Goal: Information Seeking & Learning: Learn about a topic

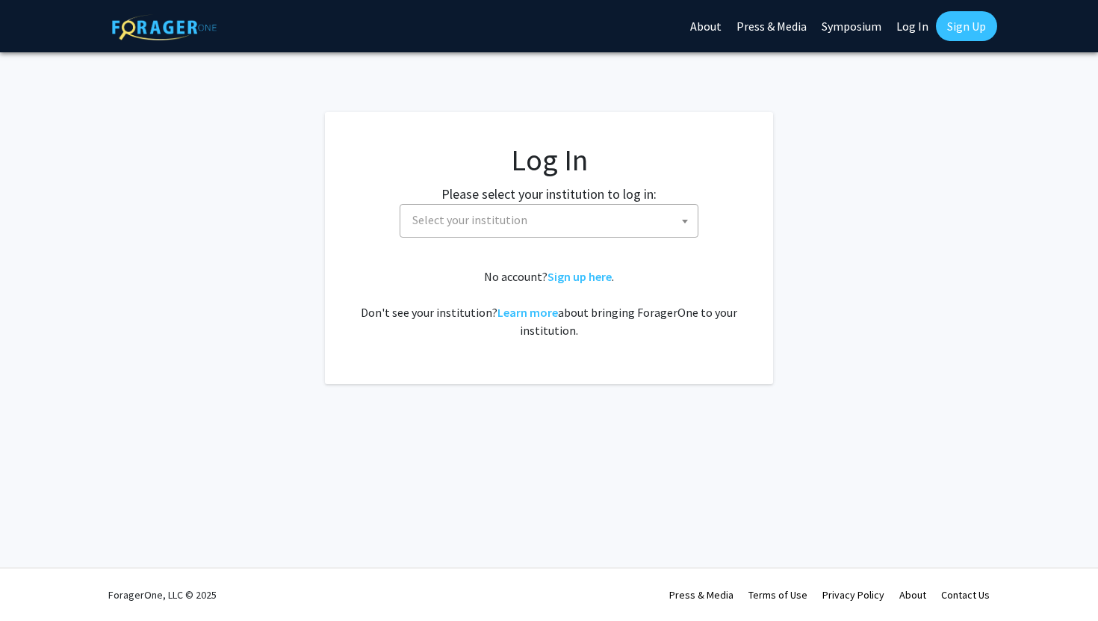
select select
click at [454, 230] on span "Select your institution" at bounding box center [552, 220] width 291 height 31
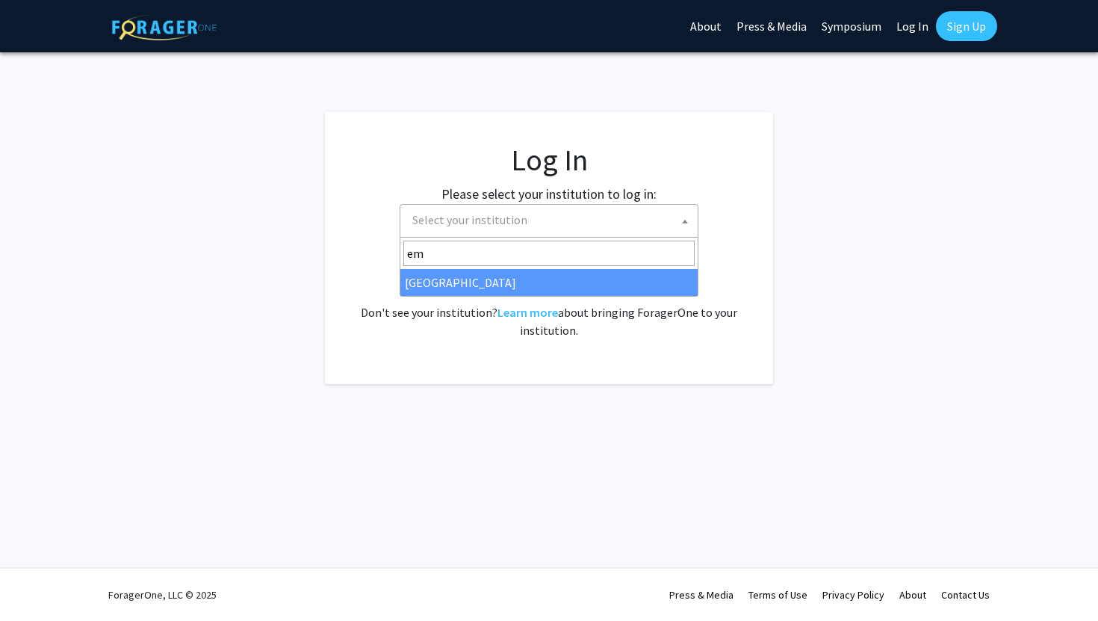
type input "em"
select select "12"
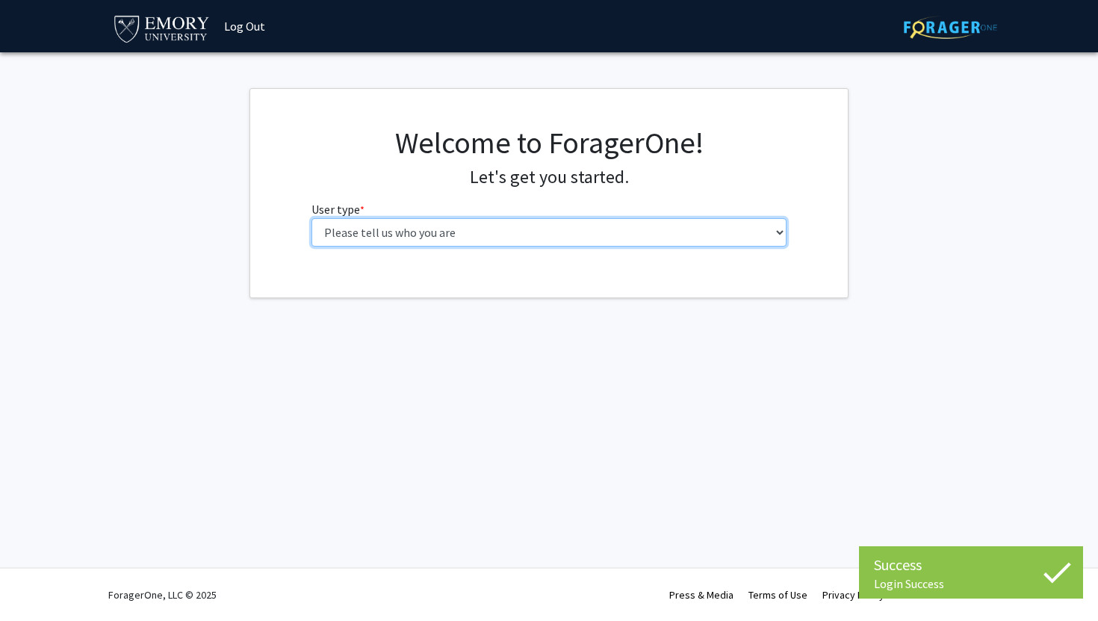
click at [318, 235] on select "Please tell us who you are Undergraduate Student Master's Student Doctoral Cand…" at bounding box center [550, 232] width 476 height 28
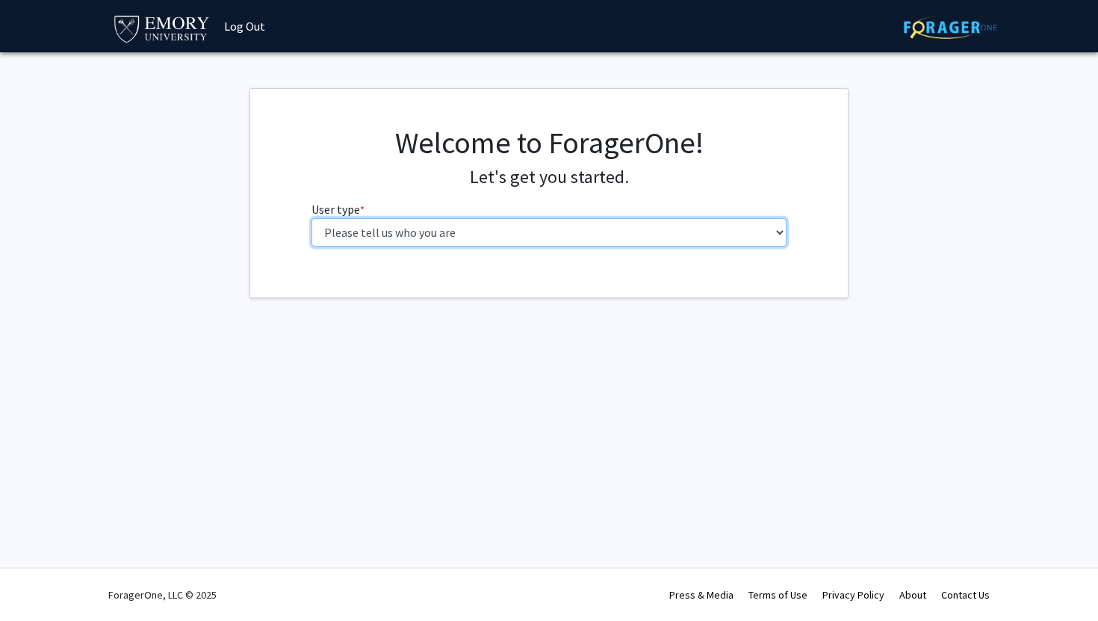
select select "1: undergrad"
click at [312, 218] on select "Please tell us who you are Undergraduate Student Master's Student Doctoral Cand…" at bounding box center [550, 232] width 476 height 28
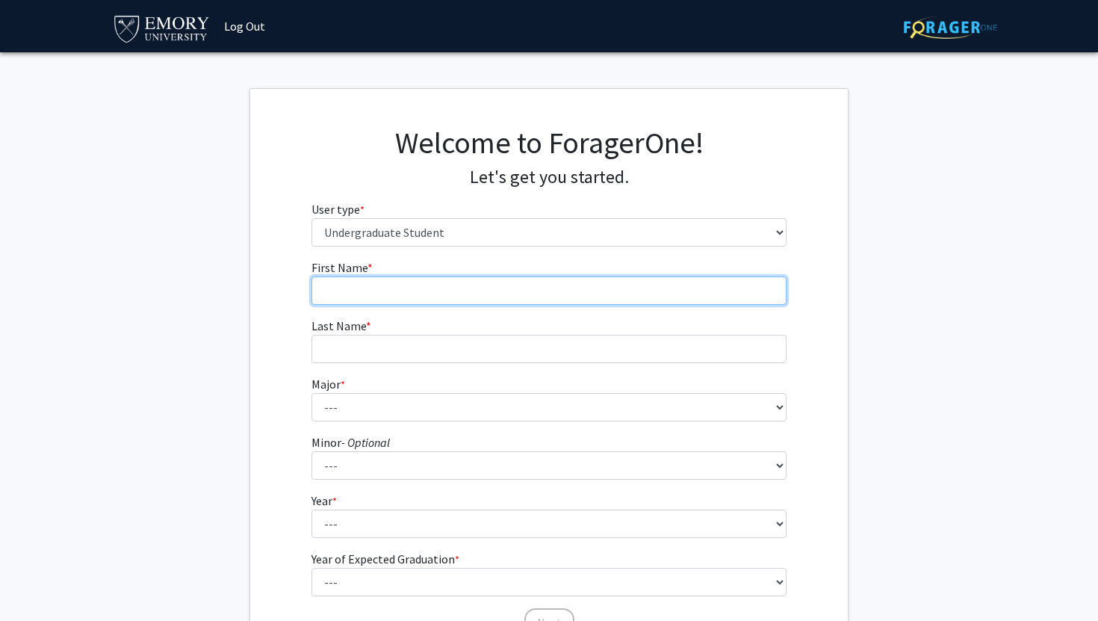
click at [479, 292] on input "First Name * required" at bounding box center [550, 290] width 476 height 28
type input "[PERSON_NAME]"
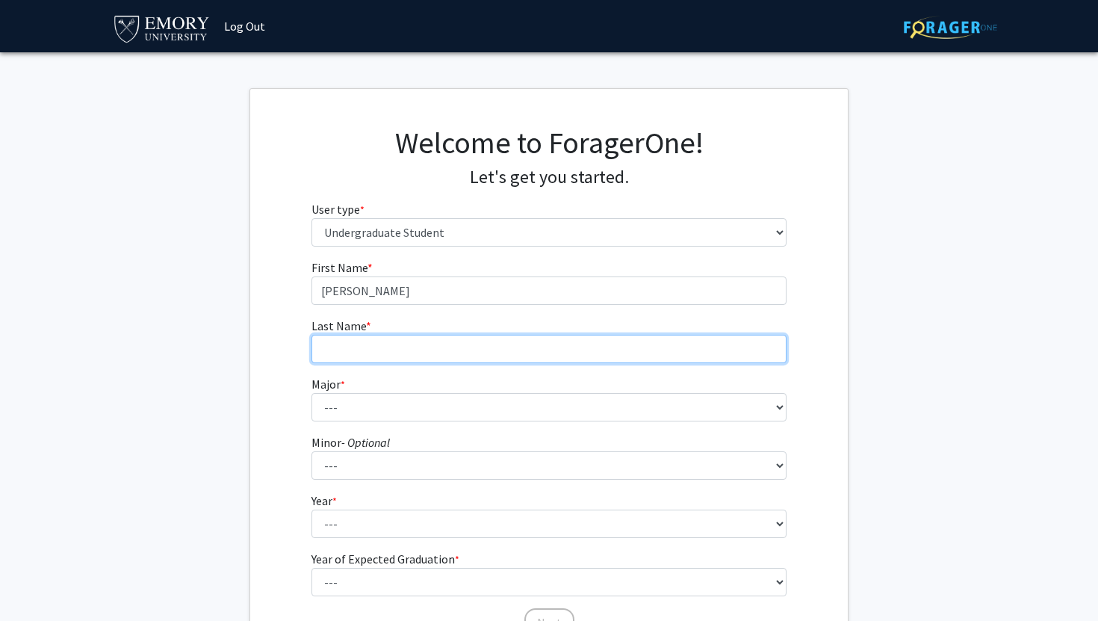
click at [472, 345] on input "Last Name * required" at bounding box center [550, 349] width 476 height 28
type input "Gelhaar"
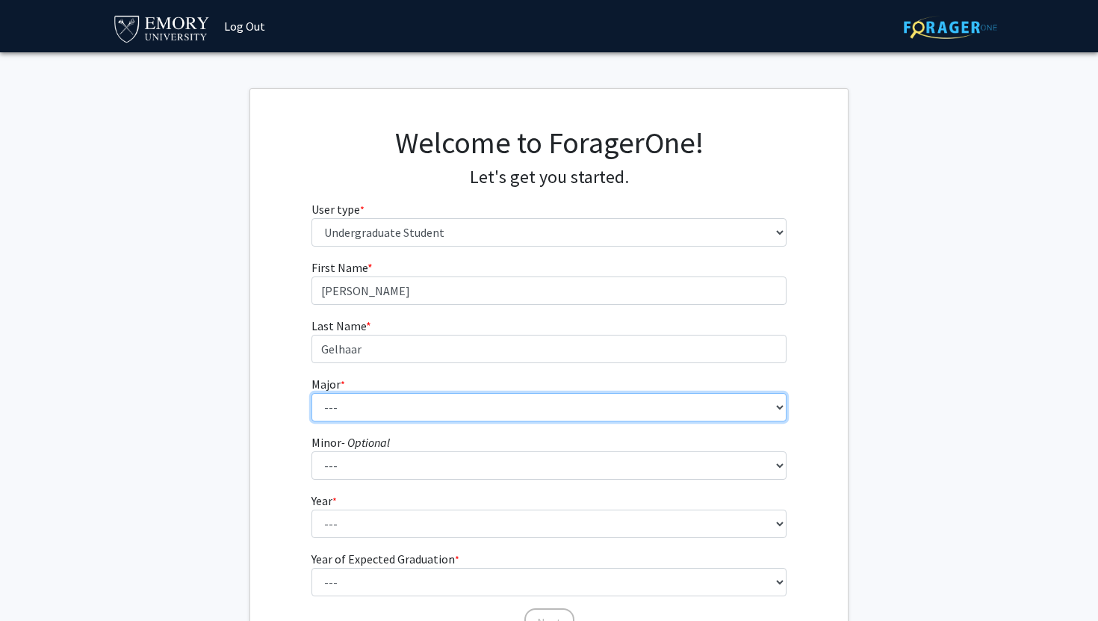
click at [350, 404] on select "--- Accounting African American Studies African Studies American Studies Analyt…" at bounding box center [550, 407] width 476 height 28
select select "64: 1024"
click at [312, 393] on select "--- Accounting African American Studies African Studies American Studies Analyt…" at bounding box center [550, 407] width 476 height 28
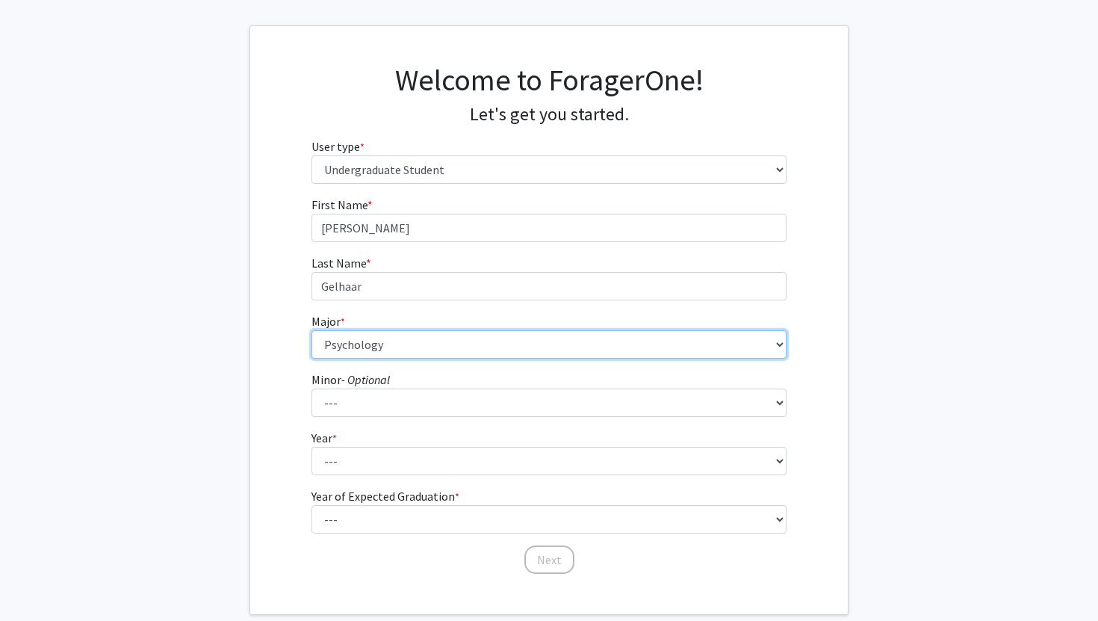
scroll to position [98, 0]
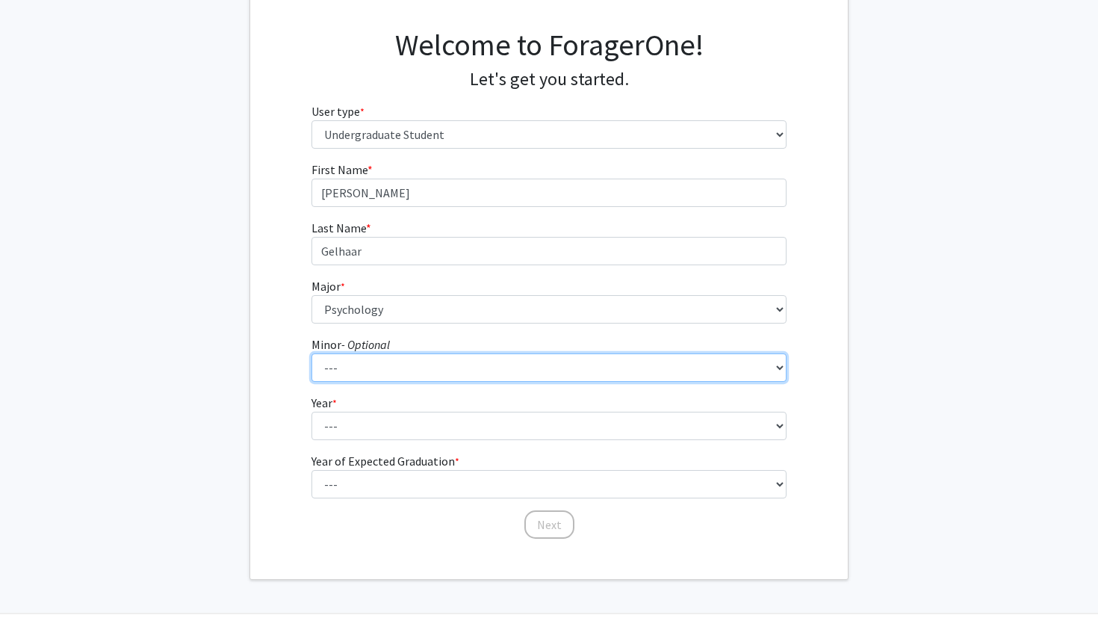
click at [343, 368] on select "--- African American Studies African Studies American Studies Ancient Mediterra…" at bounding box center [550, 367] width 476 height 28
select select "48: 775"
click at [312, 353] on select "--- African American Studies African Studies American Studies Ancient Mediterra…" at bounding box center [550, 367] width 476 height 28
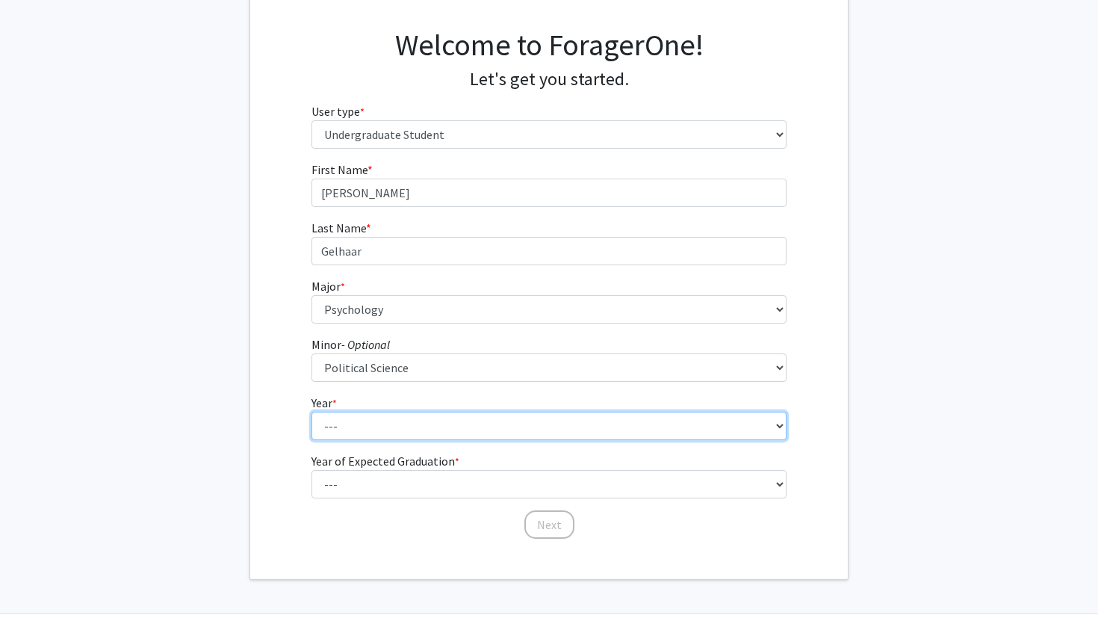
click at [359, 432] on select "--- First-year Sophomore Junior Senior Postbaccalaureate Certificate" at bounding box center [550, 426] width 476 height 28
select select "2: sophomore"
click at [312, 412] on select "--- First-year Sophomore Junior Senior Postbaccalaureate Certificate" at bounding box center [550, 426] width 476 height 28
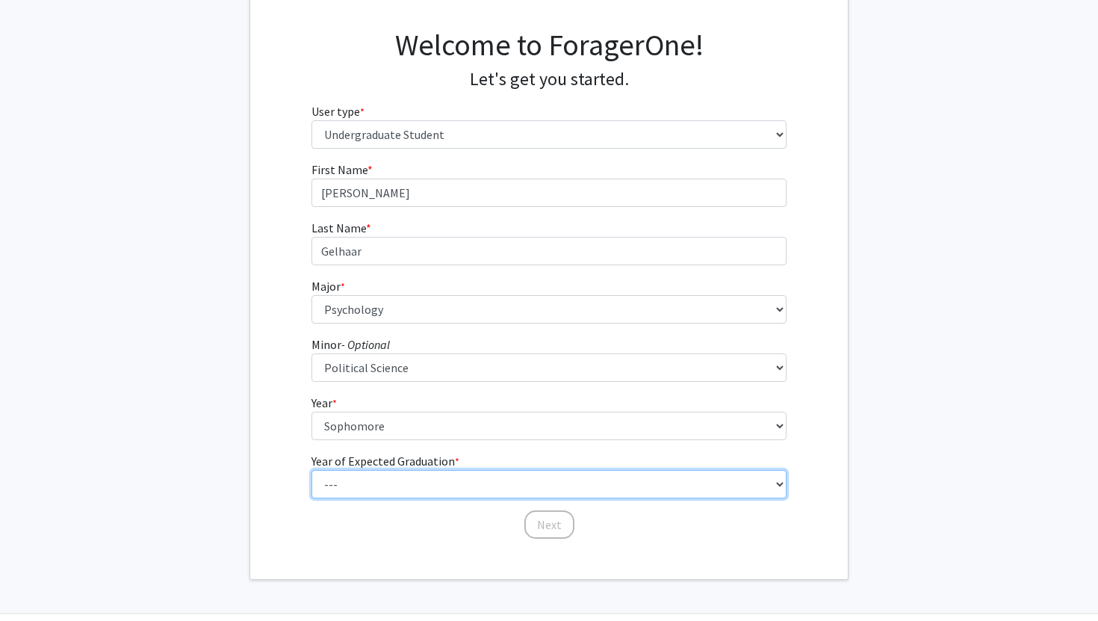
click at [357, 486] on select "--- 2025 2026 2027 2028 2029 2030 2031 2032 2033 2034" at bounding box center [550, 484] width 476 height 28
select select "4: 2028"
click at [312, 470] on select "--- 2025 2026 2027 2028 2029 2030 2031 2032 2033 2034" at bounding box center [550, 484] width 476 height 28
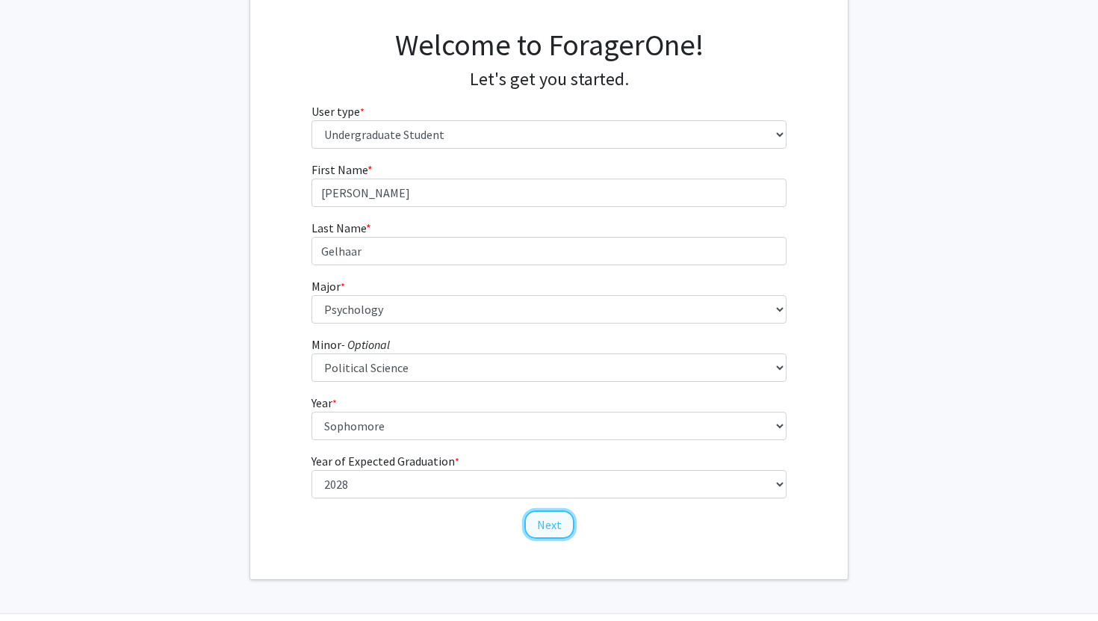
click at [542, 532] on button "Next" at bounding box center [550, 524] width 50 height 28
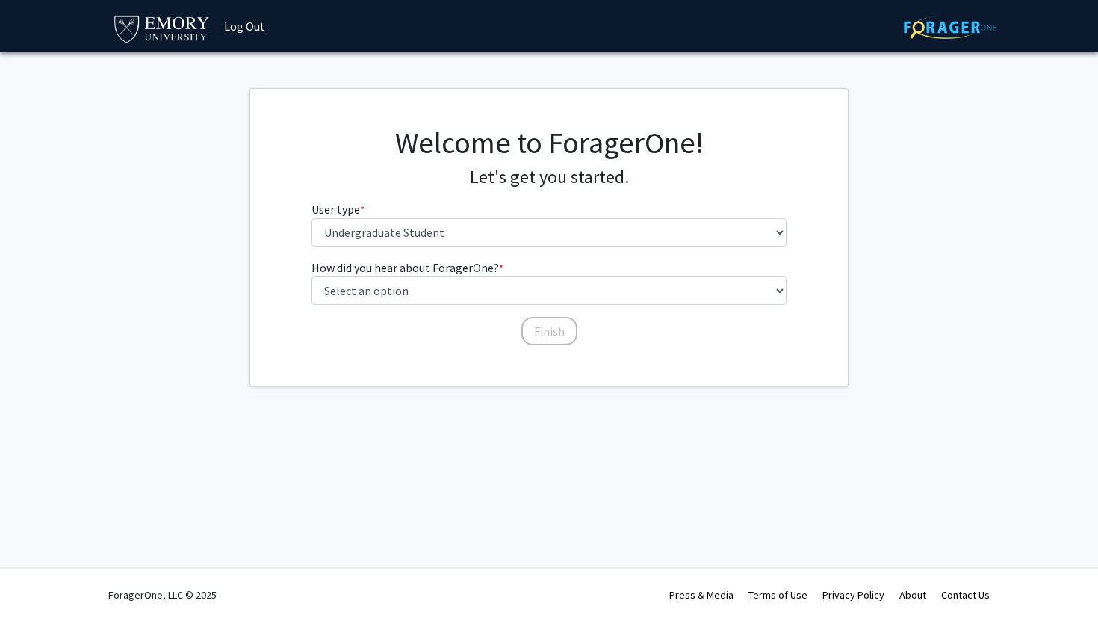
scroll to position [0, 0]
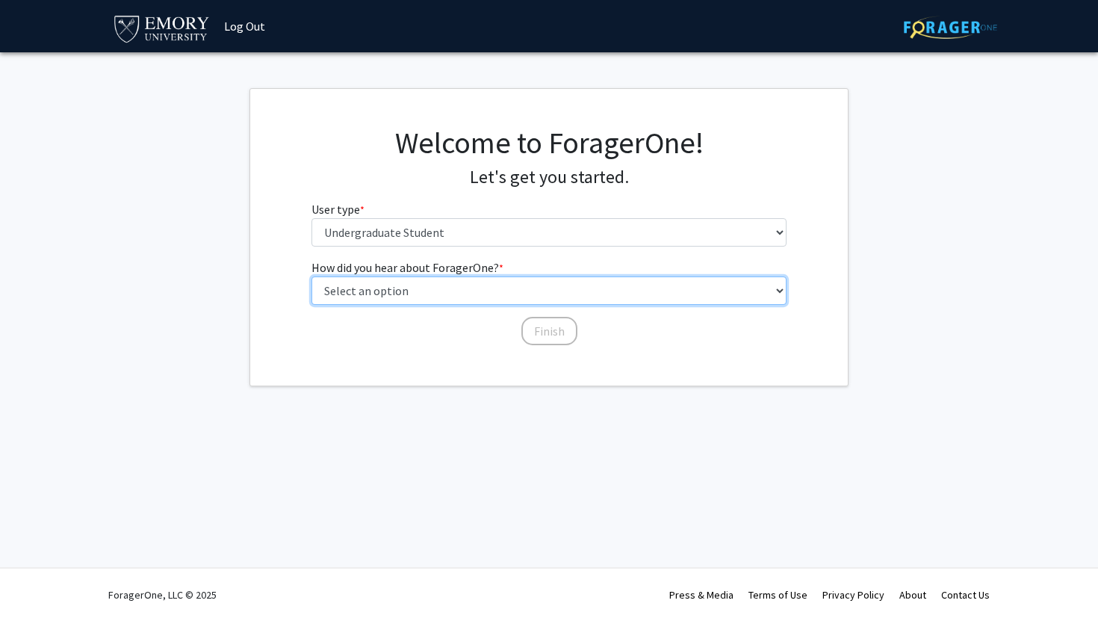
click at [399, 294] on select "Select an option Peer/student recommendation Faculty/staff recommendation Unive…" at bounding box center [550, 290] width 476 height 28
select select "3: university_website"
click at [312, 276] on select "Select an option Peer/student recommendation Faculty/staff recommendation Unive…" at bounding box center [550, 290] width 476 height 28
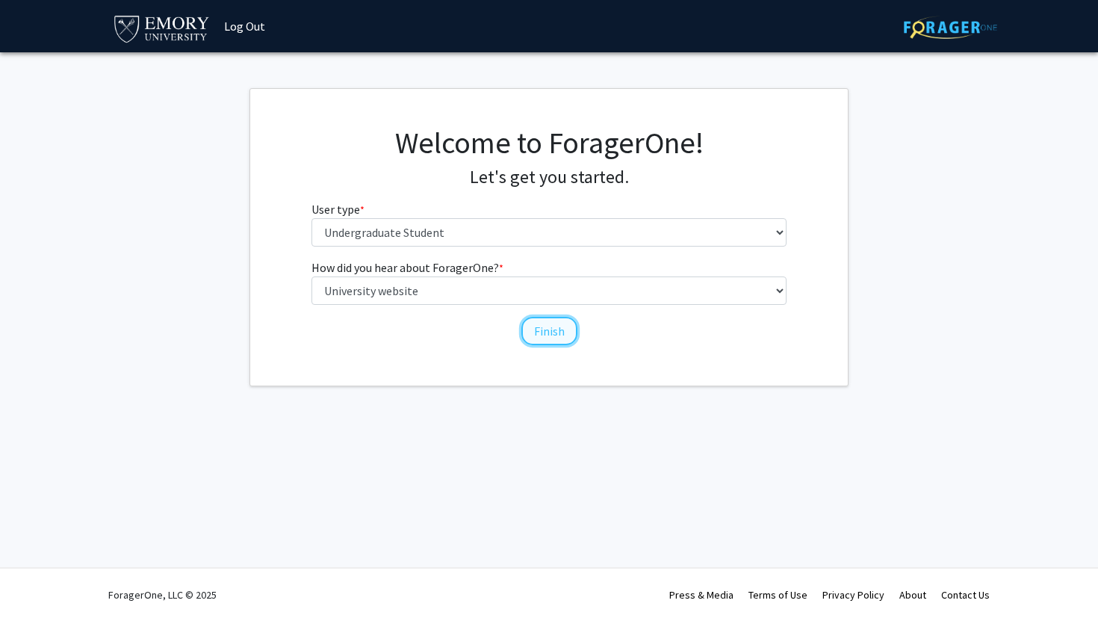
click at [528, 334] on button "Finish" at bounding box center [550, 331] width 56 height 28
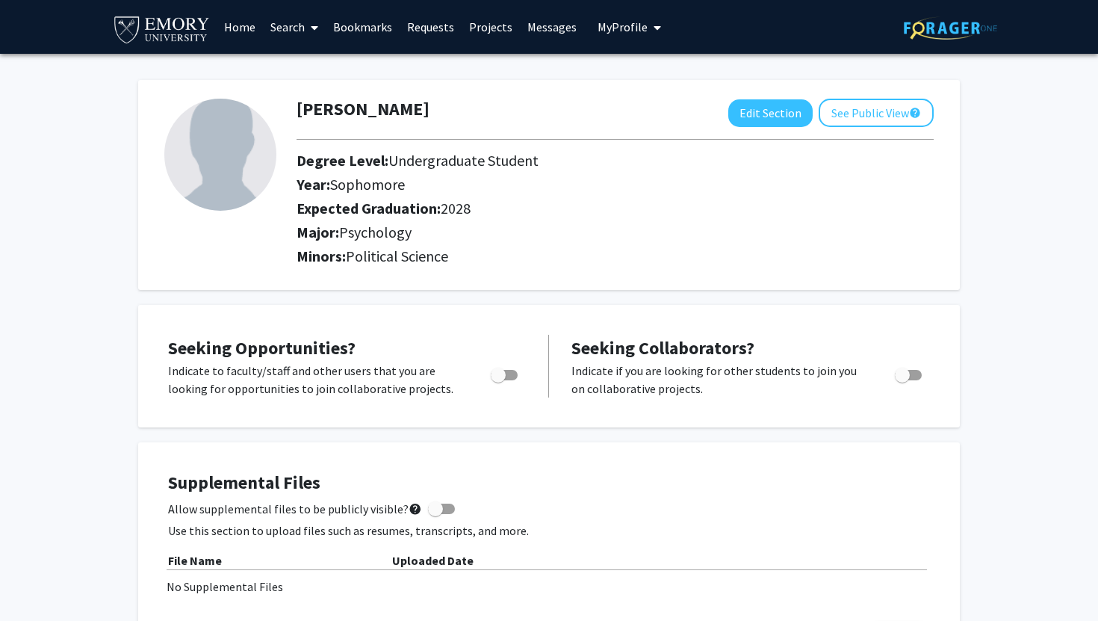
click at [285, 36] on link "Search" at bounding box center [294, 27] width 63 height 52
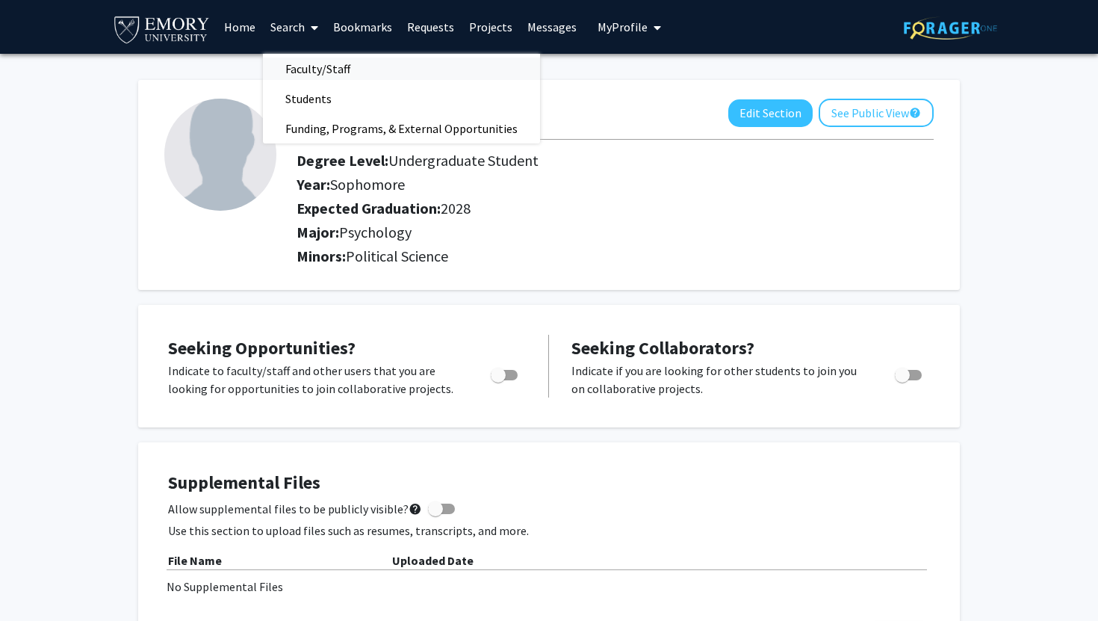
click at [305, 64] on span "Faculty/Staff" at bounding box center [318, 69] width 110 height 30
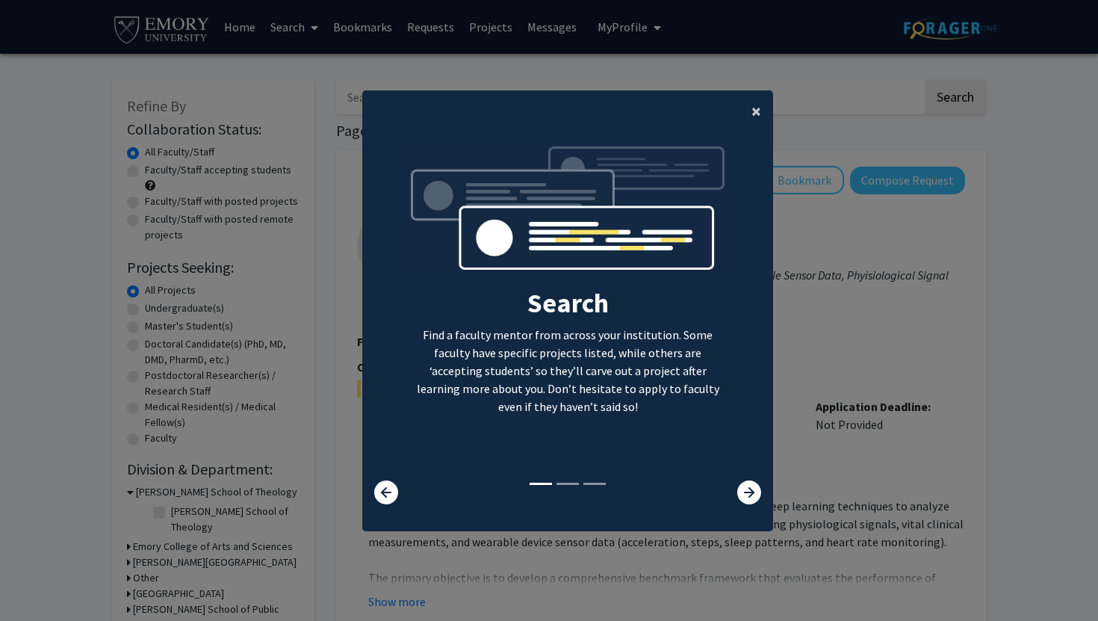
click at [752, 120] on span "×" at bounding box center [757, 110] width 10 height 23
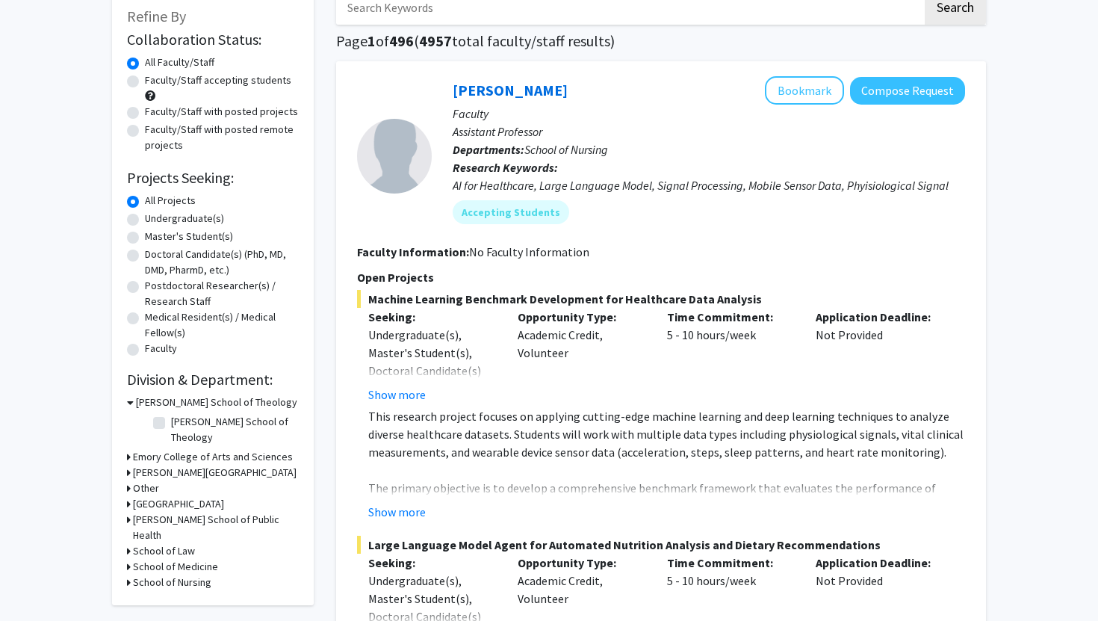
scroll to position [86, 0]
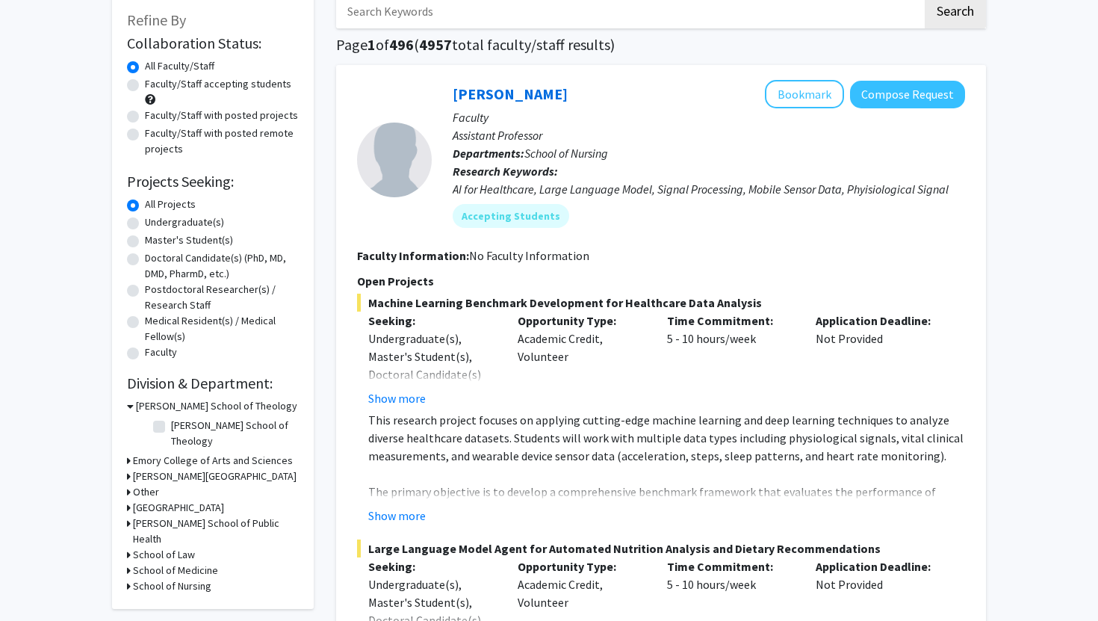
click at [205, 81] on label "Faculty/Staff accepting students" at bounding box center [218, 84] width 146 height 16
click at [155, 81] on input "Faculty/Staff accepting students" at bounding box center [150, 81] width 10 height 10
radio input "true"
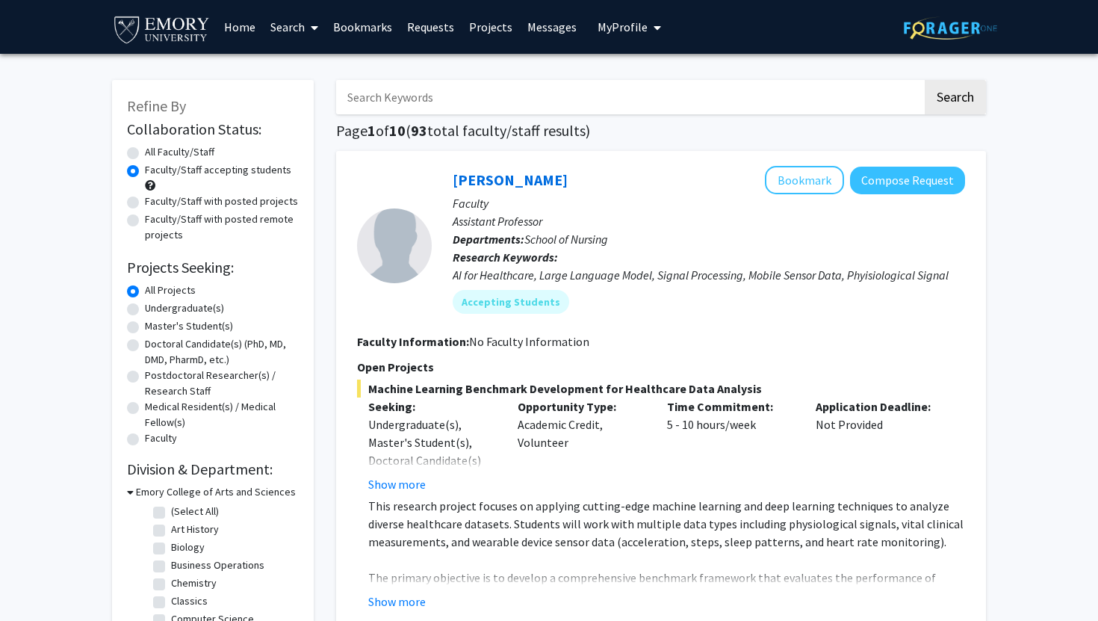
click at [450, 105] on input "Search Keywords" at bounding box center [629, 97] width 587 height 34
type input "psychology"
click at [925, 80] on button "Search" at bounding box center [955, 97] width 61 height 34
radio input "true"
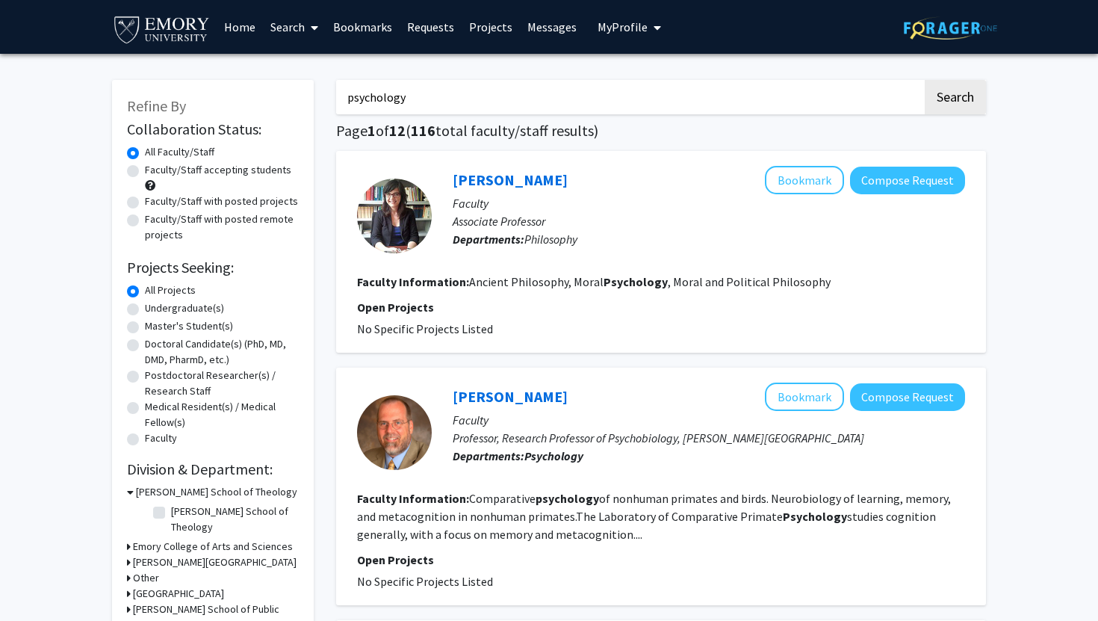
click at [170, 171] on label "Faculty/Staff accepting students" at bounding box center [218, 170] width 146 height 16
click at [155, 171] on input "Faculty/Staff accepting students" at bounding box center [150, 167] width 10 height 10
radio input "true"
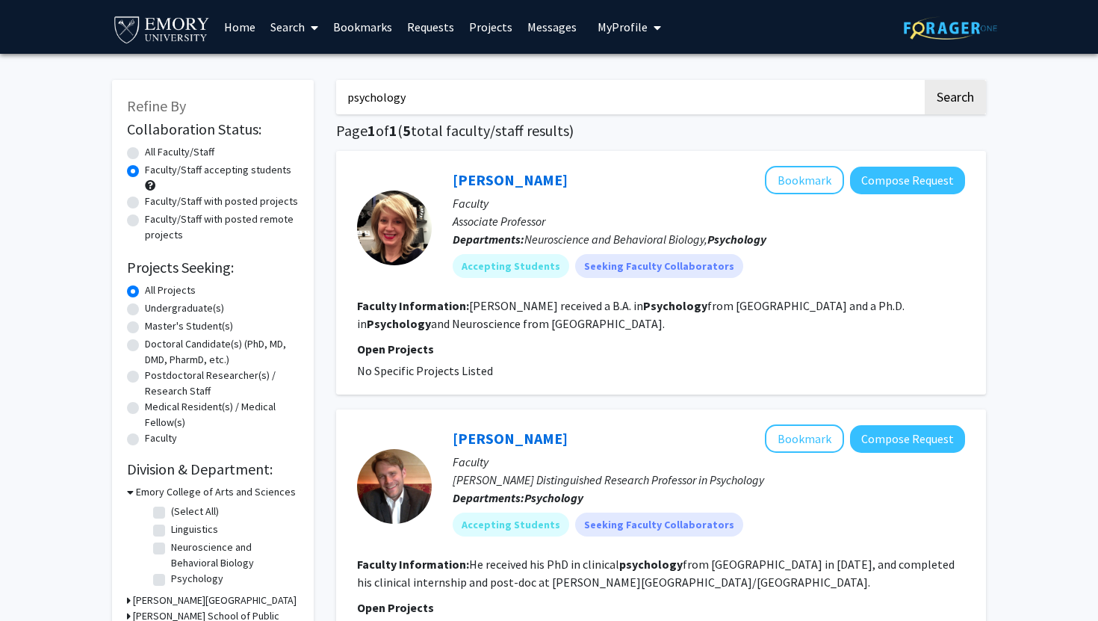
click at [389, 232] on div at bounding box center [394, 228] width 75 height 75
click at [494, 188] on link "[PERSON_NAME]" at bounding box center [510, 179] width 115 height 19
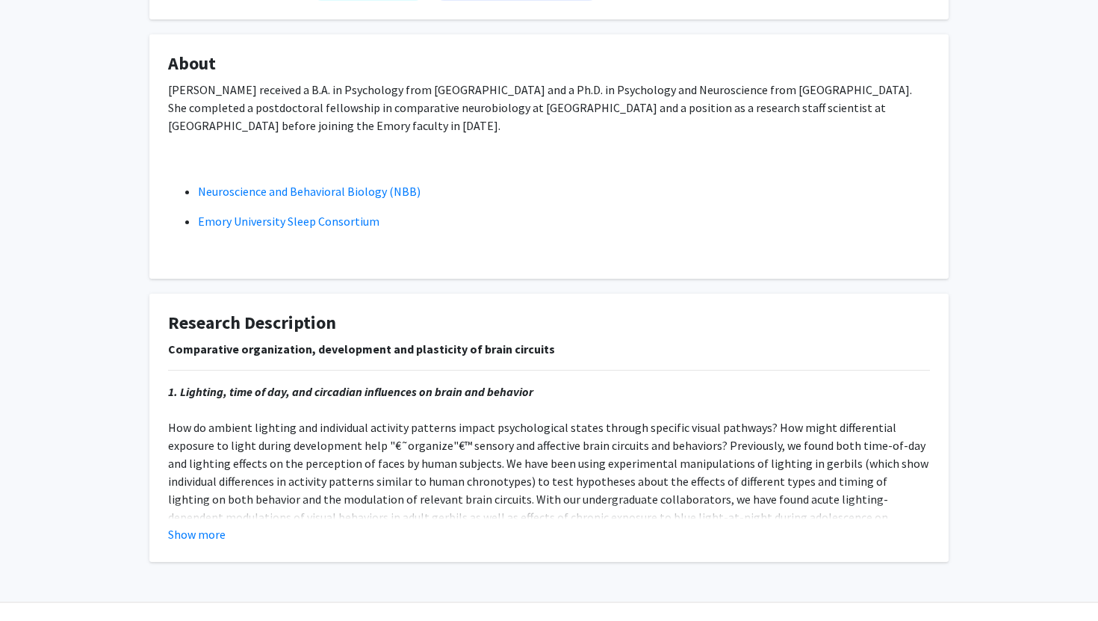
scroll to position [271, 0]
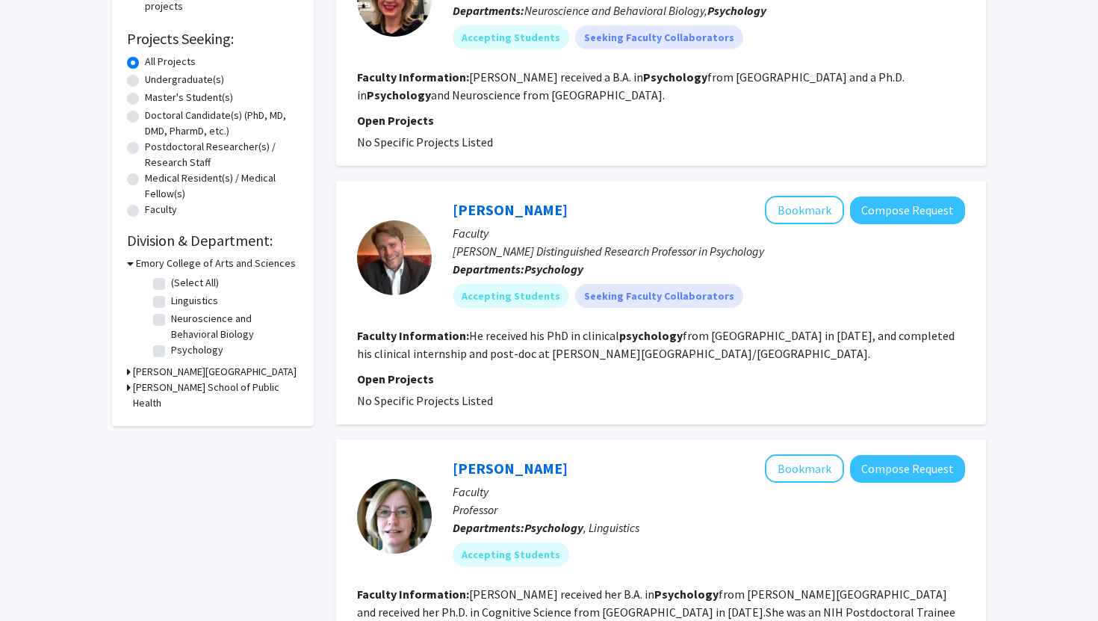
scroll to position [237, 0]
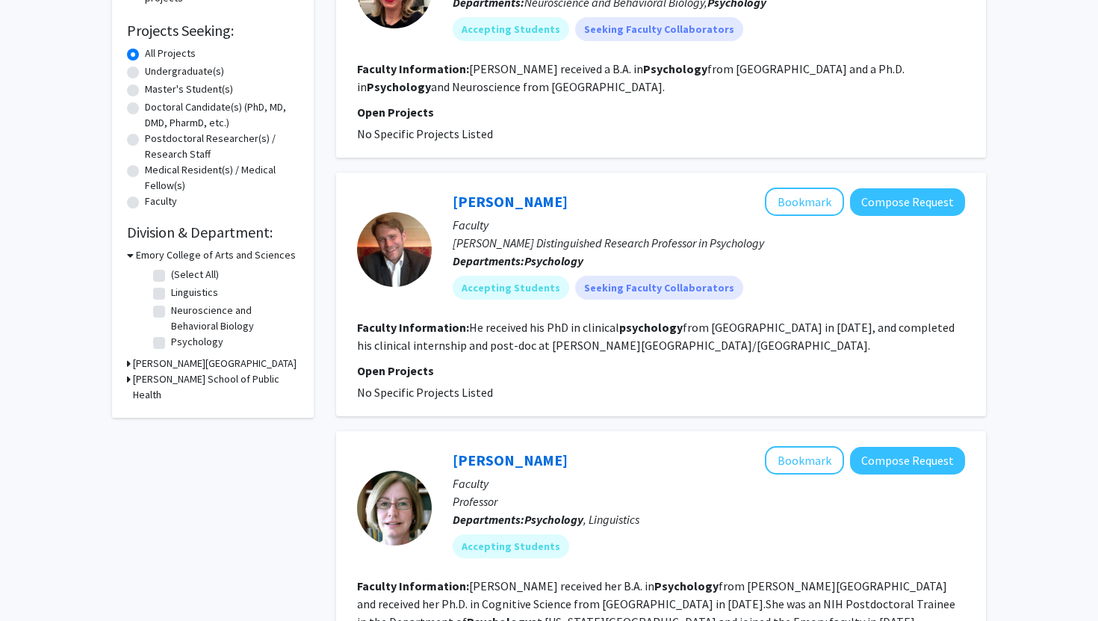
click at [424, 268] on div at bounding box center [394, 249] width 75 height 75
click at [514, 207] on link "[PERSON_NAME]" at bounding box center [510, 201] width 115 height 19
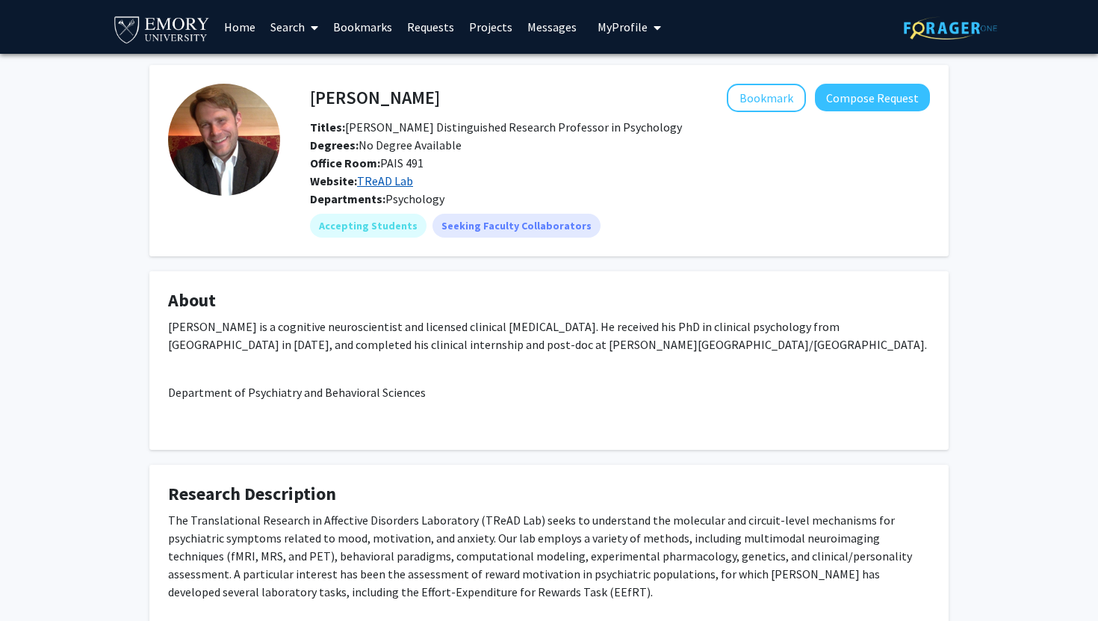
click at [383, 182] on link "TReAD Lab" at bounding box center [385, 180] width 56 height 15
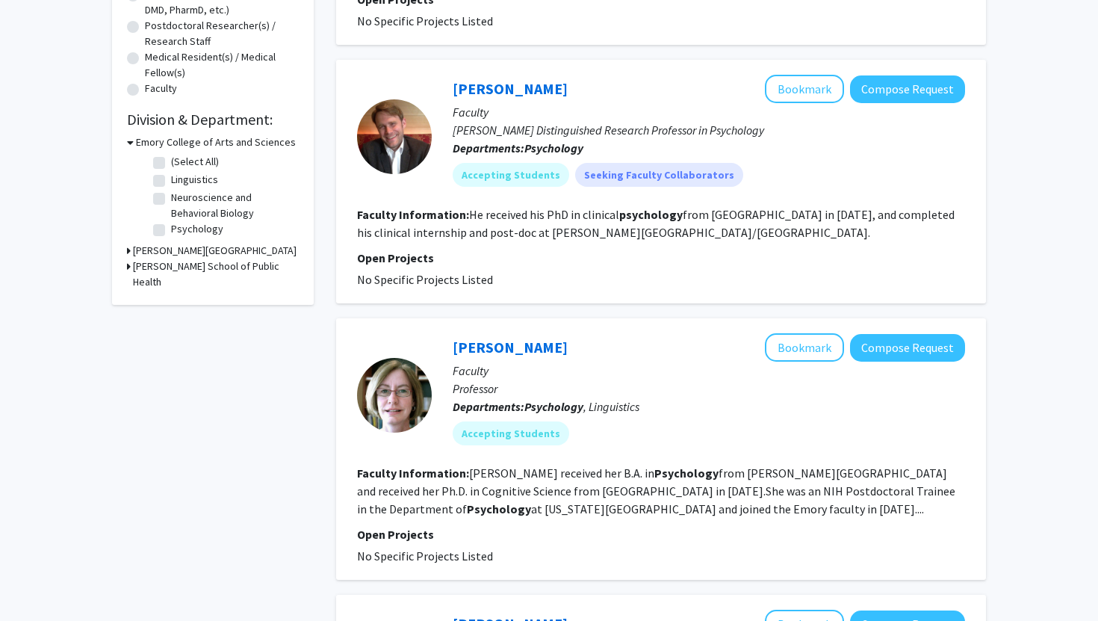
scroll to position [433, 0]
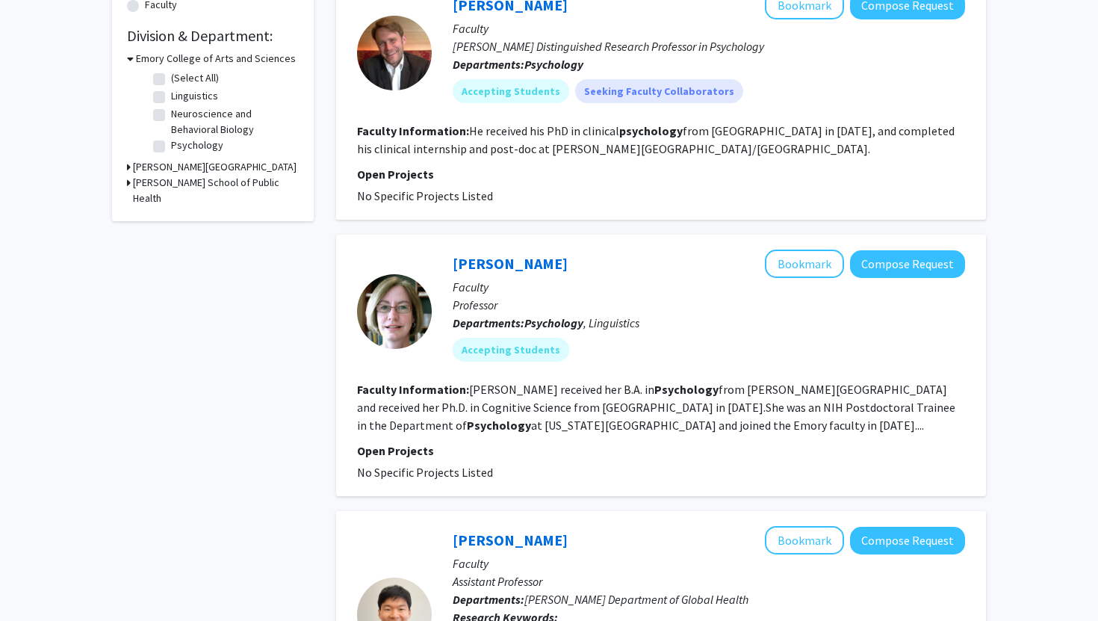
click at [412, 306] on div at bounding box center [394, 311] width 75 height 75
click at [529, 268] on link "[PERSON_NAME]" at bounding box center [510, 263] width 115 height 19
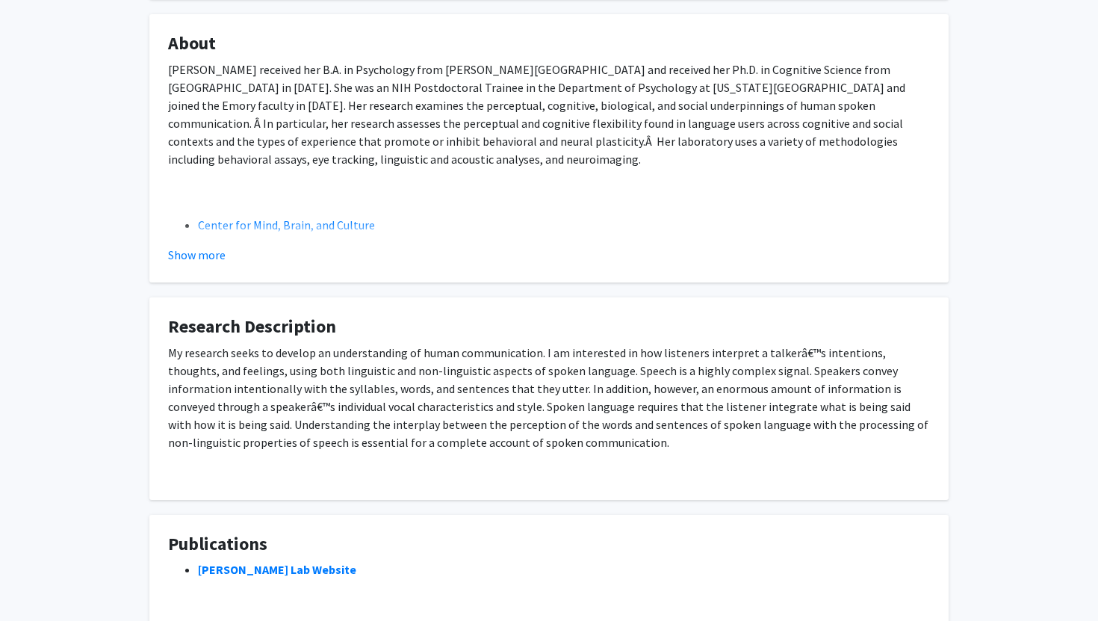
scroll to position [273, 0]
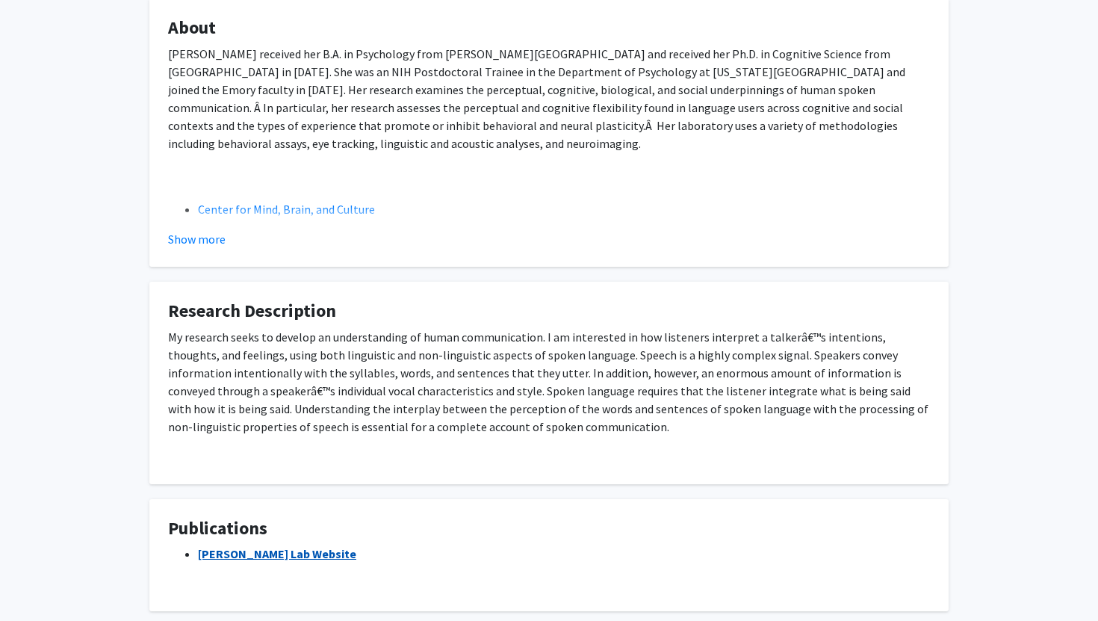
click at [276, 550] on link "[PERSON_NAME] Lab Website" at bounding box center [277, 553] width 158 height 15
